Goal: Transaction & Acquisition: Purchase product/service

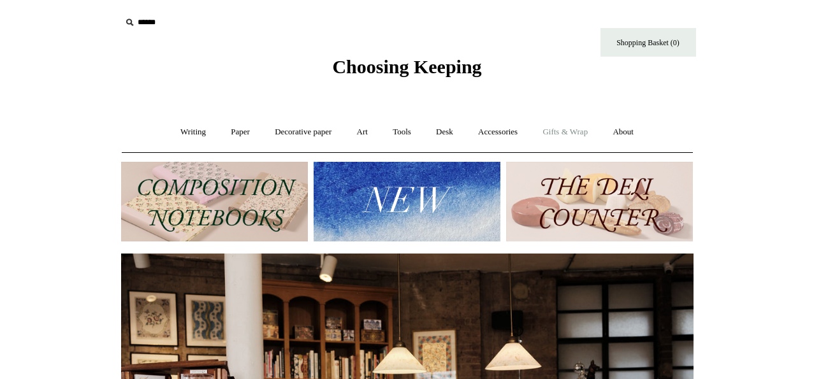
click at [576, 129] on link "Gifts & Wrap +" at bounding box center [565, 132] width 68 height 34
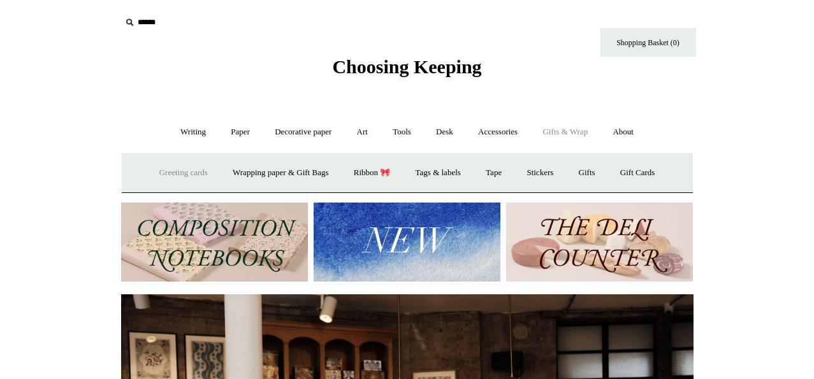
click at [191, 169] on link "Greeting cards +" at bounding box center [183, 173] width 71 height 34
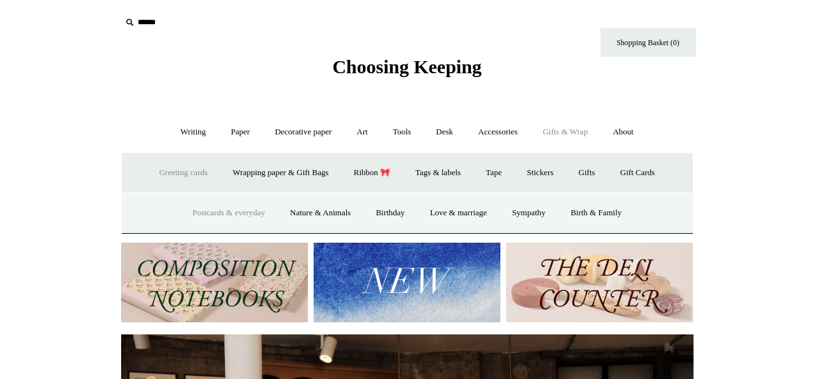
click at [249, 212] on link "Postcards & everyday" at bounding box center [229, 213] width 96 height 34
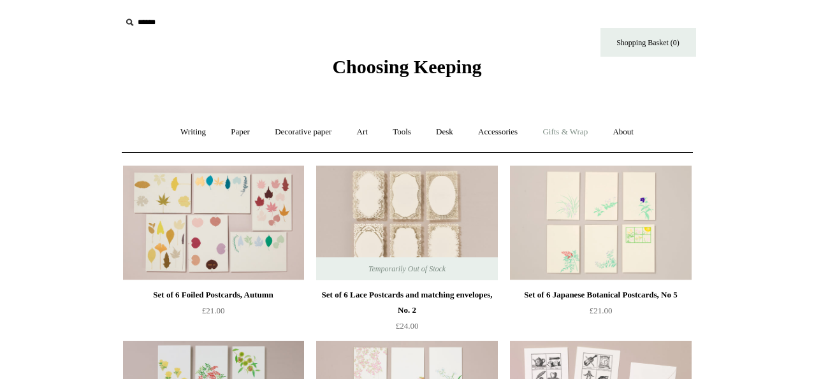
click at [582, 146] on link "Gifts & Wrap +" at bounding box center [565, 132] width 68 height 34
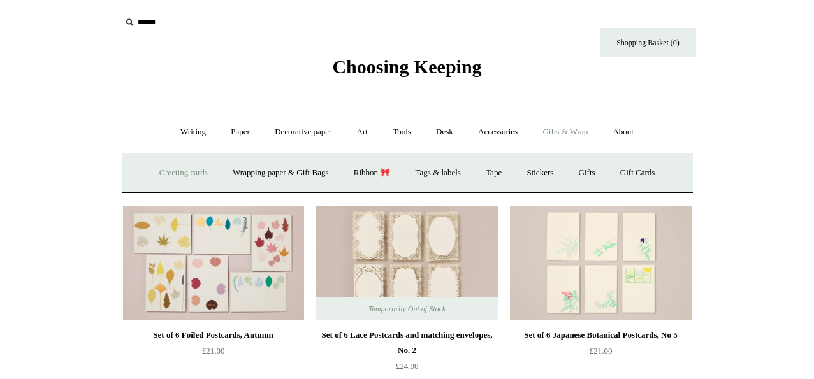
click at [166, 172] on link "Greeting cards +" at bounding box center [183, 173] width 71 height 34
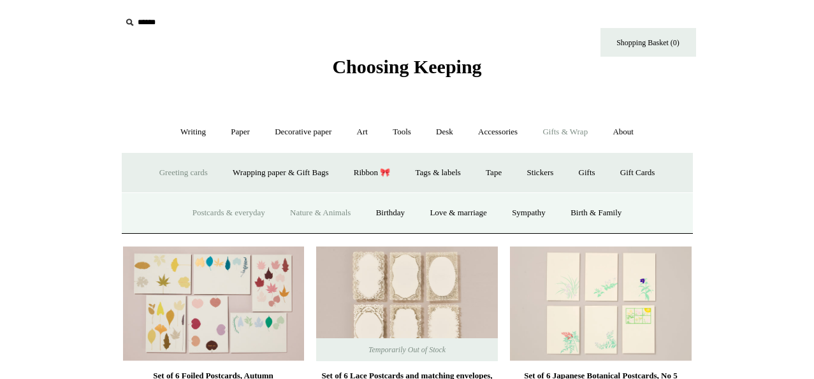
click at [311, 228] on link "Nature & Animals" at bounding box center [321, 213] width 84 height 34
click at [316, 207] on link "Nature & Animals" at bounding box center [321, 213] width 84 height 34
click at [311, 207] on link "Nature & Animals" at bounding box center [321, 213] width 84 height 34
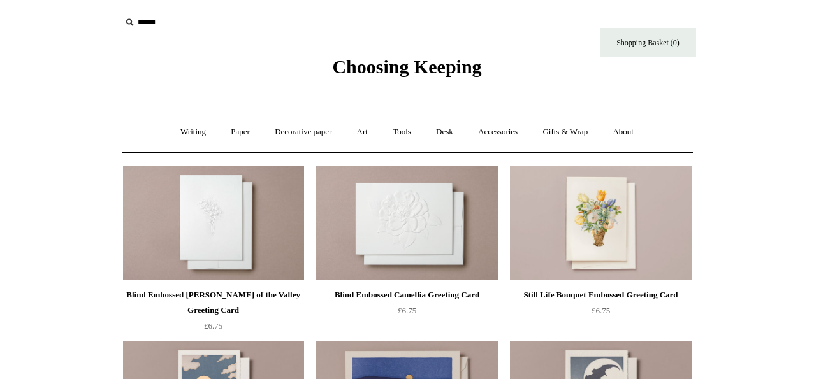
click at [142, 26] on input "text" at bounding box center [199, 23] width 157 height 24
type input "***"
click at [260, 11] on input "*" at bounding box center [266, 22] width 13 height 22
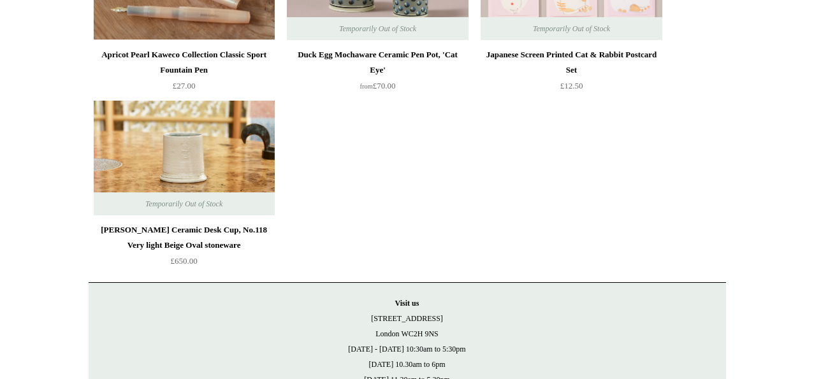
scroll to position [3146, 0]
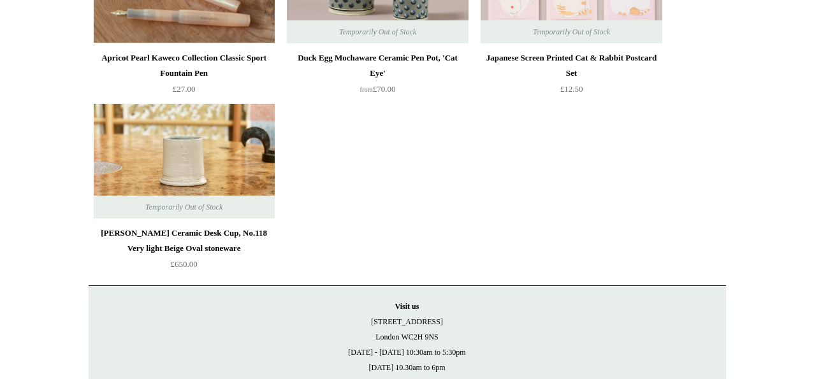
drag, startPoint x: 818, startPoint y: 51, endPoint x: 826, endPoint y: 341, distance: 290.3
